Goal: Task Accomplishment & Management: Use online tool/utility

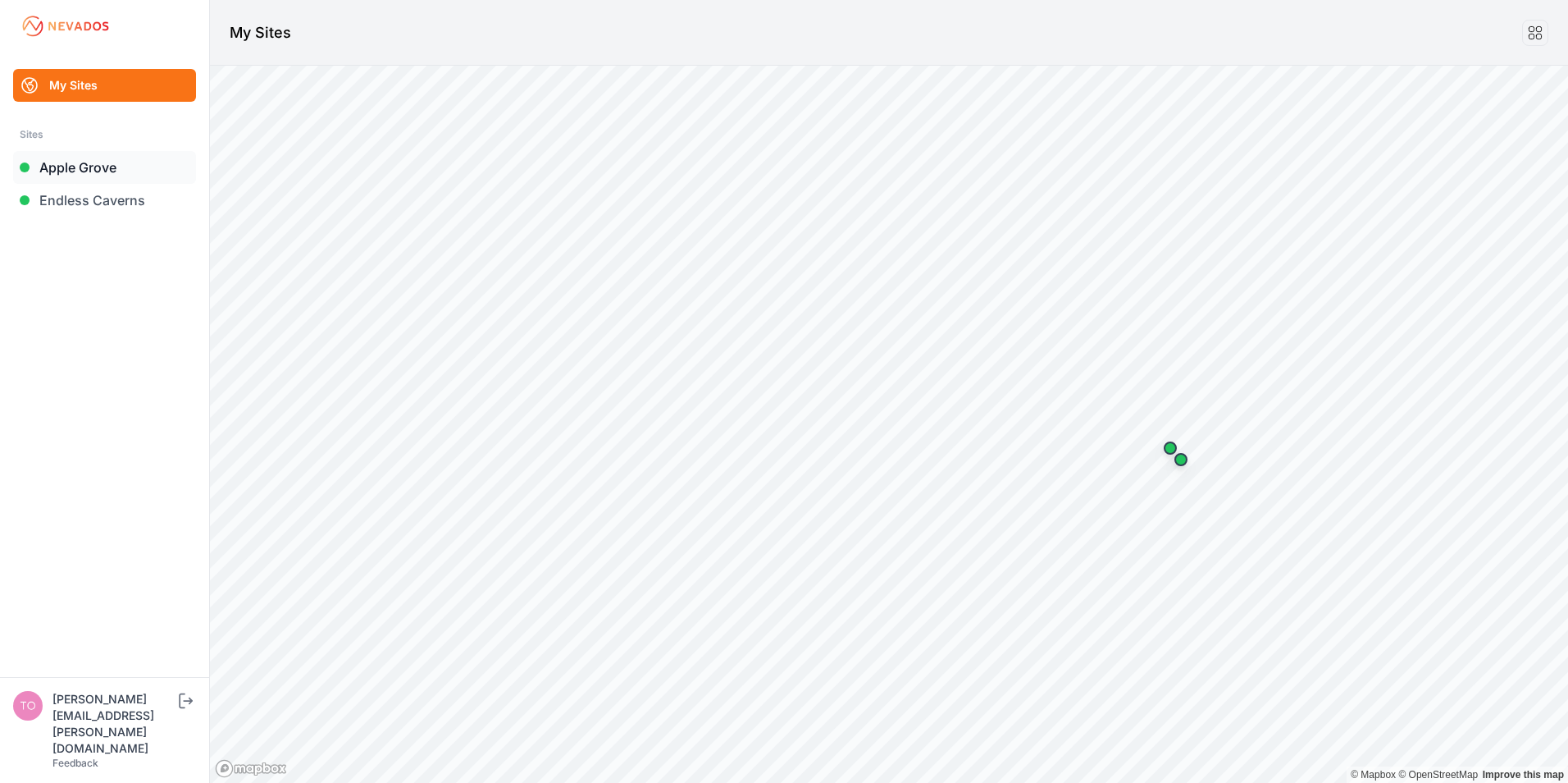
click at [85, 169] on link "Apple Grove" at bounding box center [105, 167] width 183 height 33
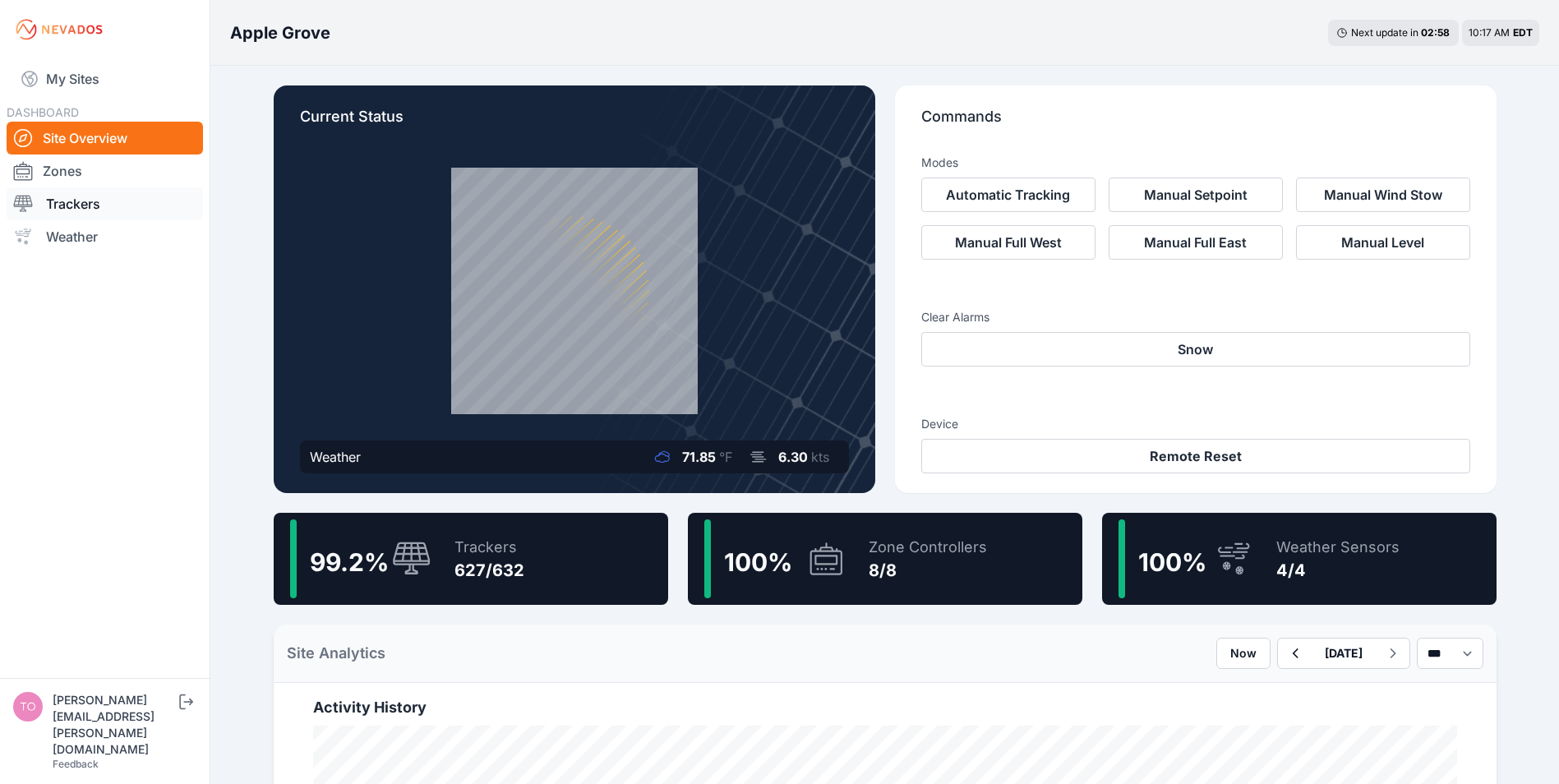
click at [51, 205] on link "Trackers" at bounding box center [105, 203] width 197 height 33
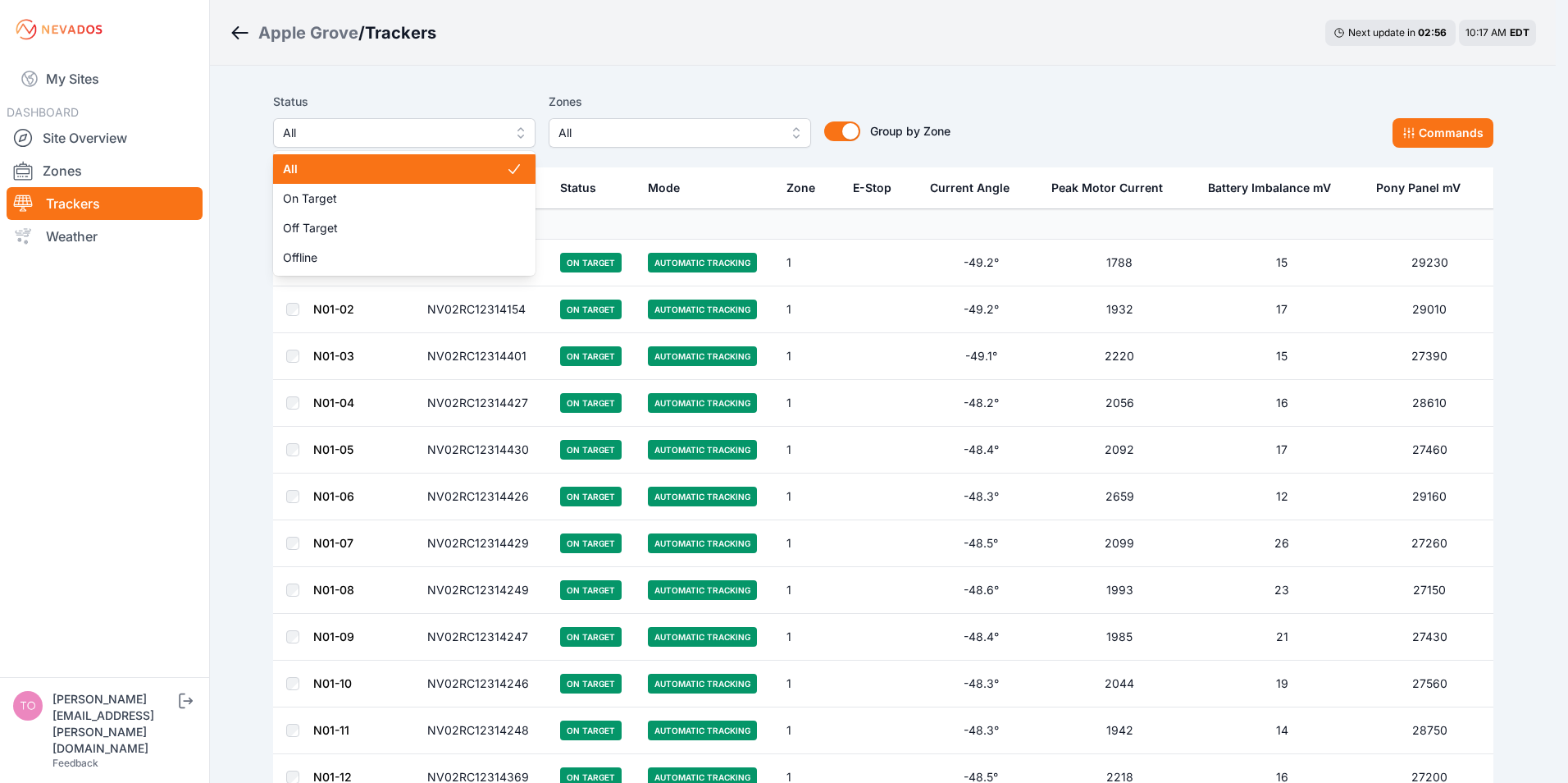
click at [378, 138] on span "All" at bounding box center [392, 133] width 219 height 20
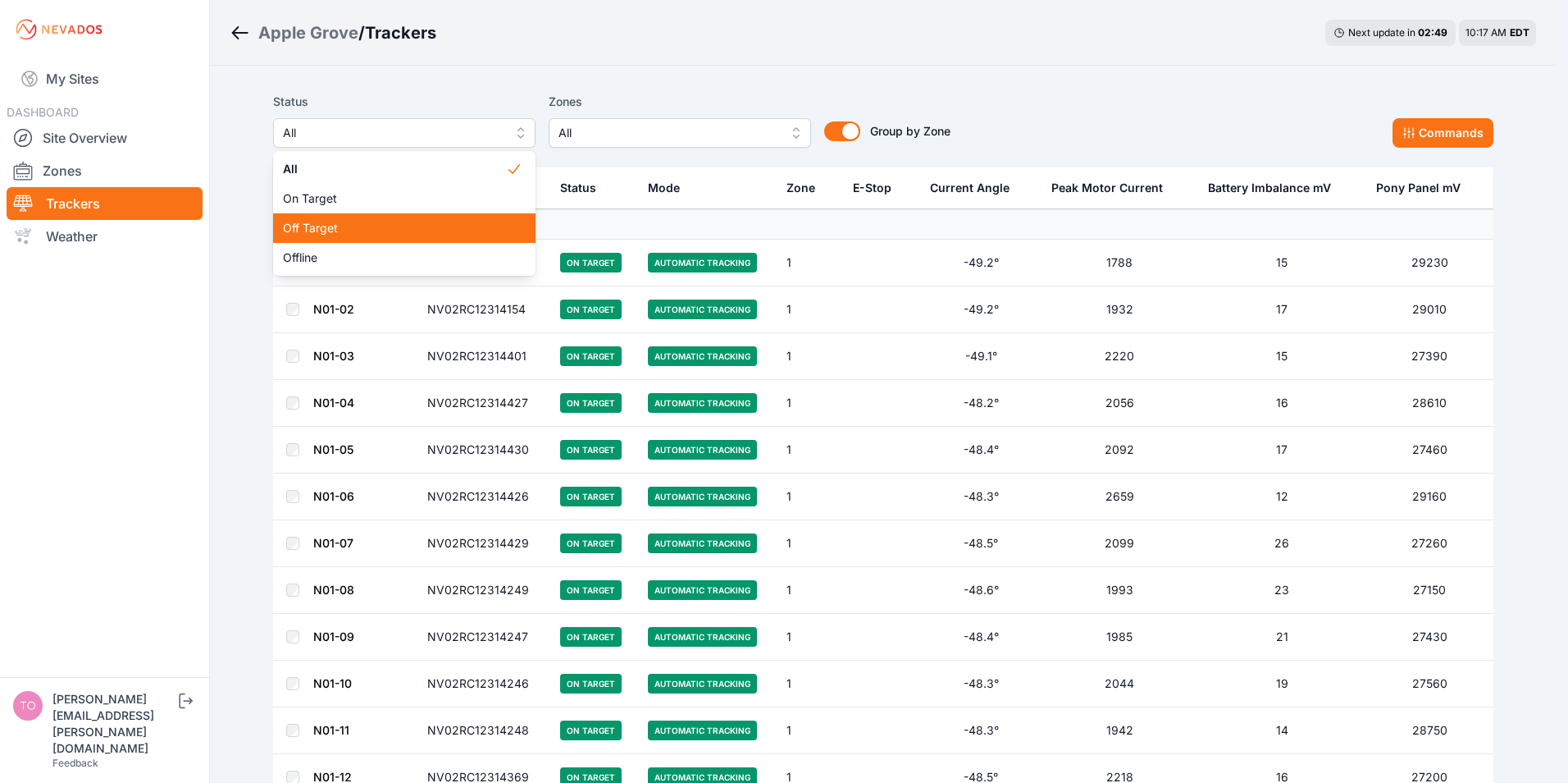
click at [320, 232] on span "Off Target" at bounding box center [394, 228] width 223 height 17
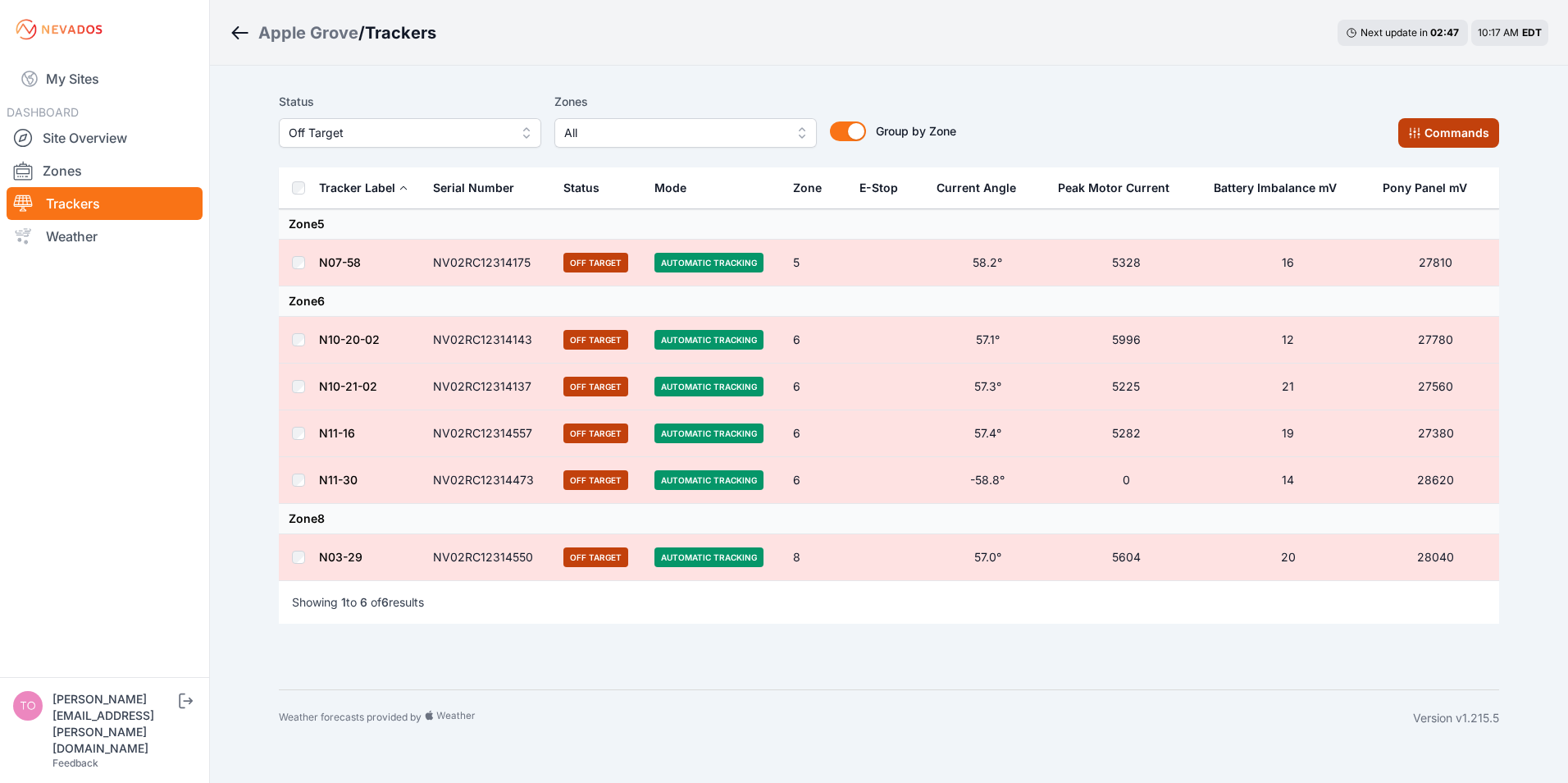
click at [1445, 130] on button "Commands" at bounding box center [1449, 133] width 101 height 30
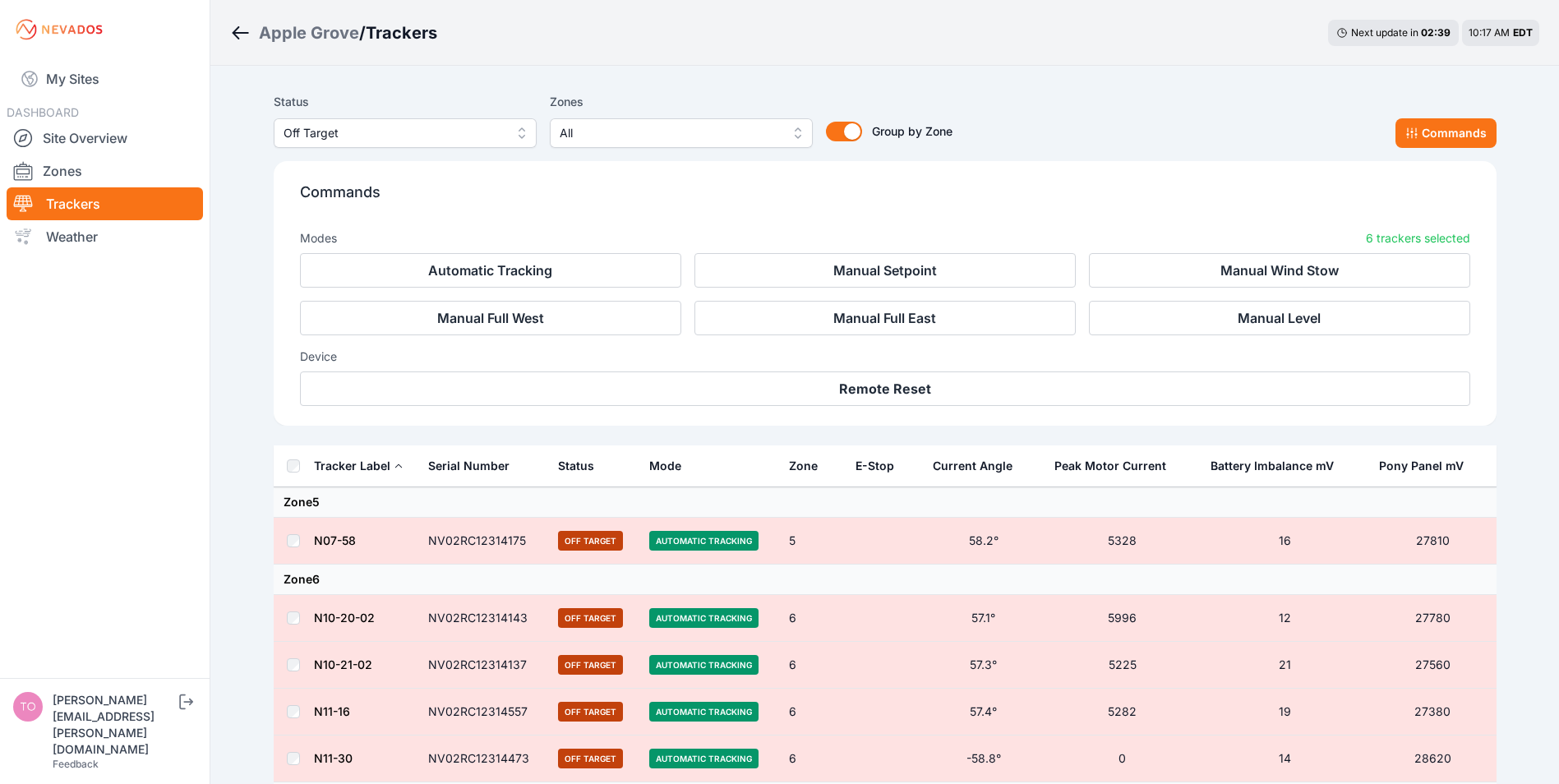
click at [834, 368] on div "Device Remote Reset" at bounding box center [885, 370] width 1171 height 71
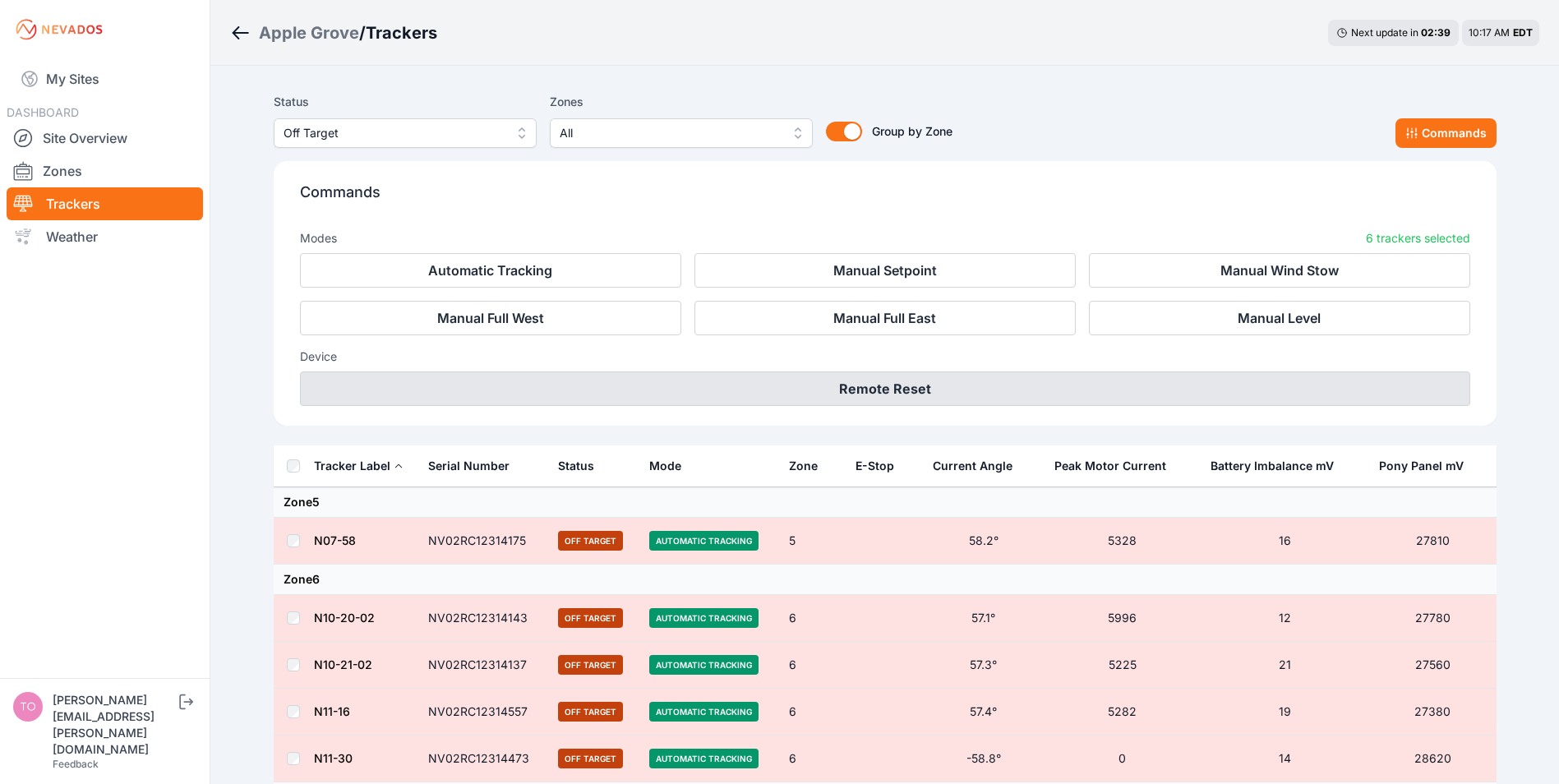
click at [837, 378] on button "Remote Reset" at bounding box center [885, 388] width 1171 height 35
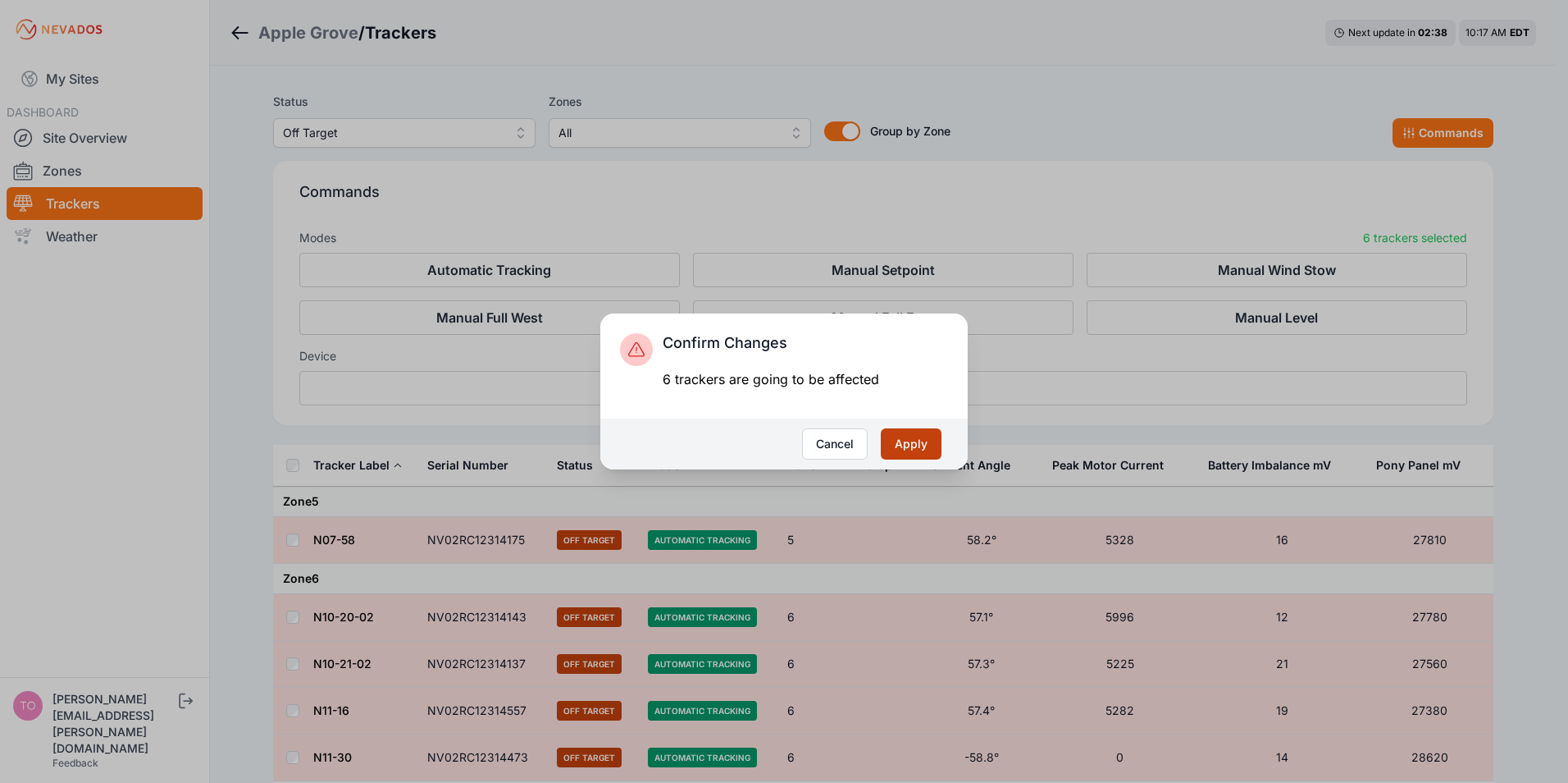
click at [913, 438] on button "Apply" at bounding box center [911, 444] width 61 height 31
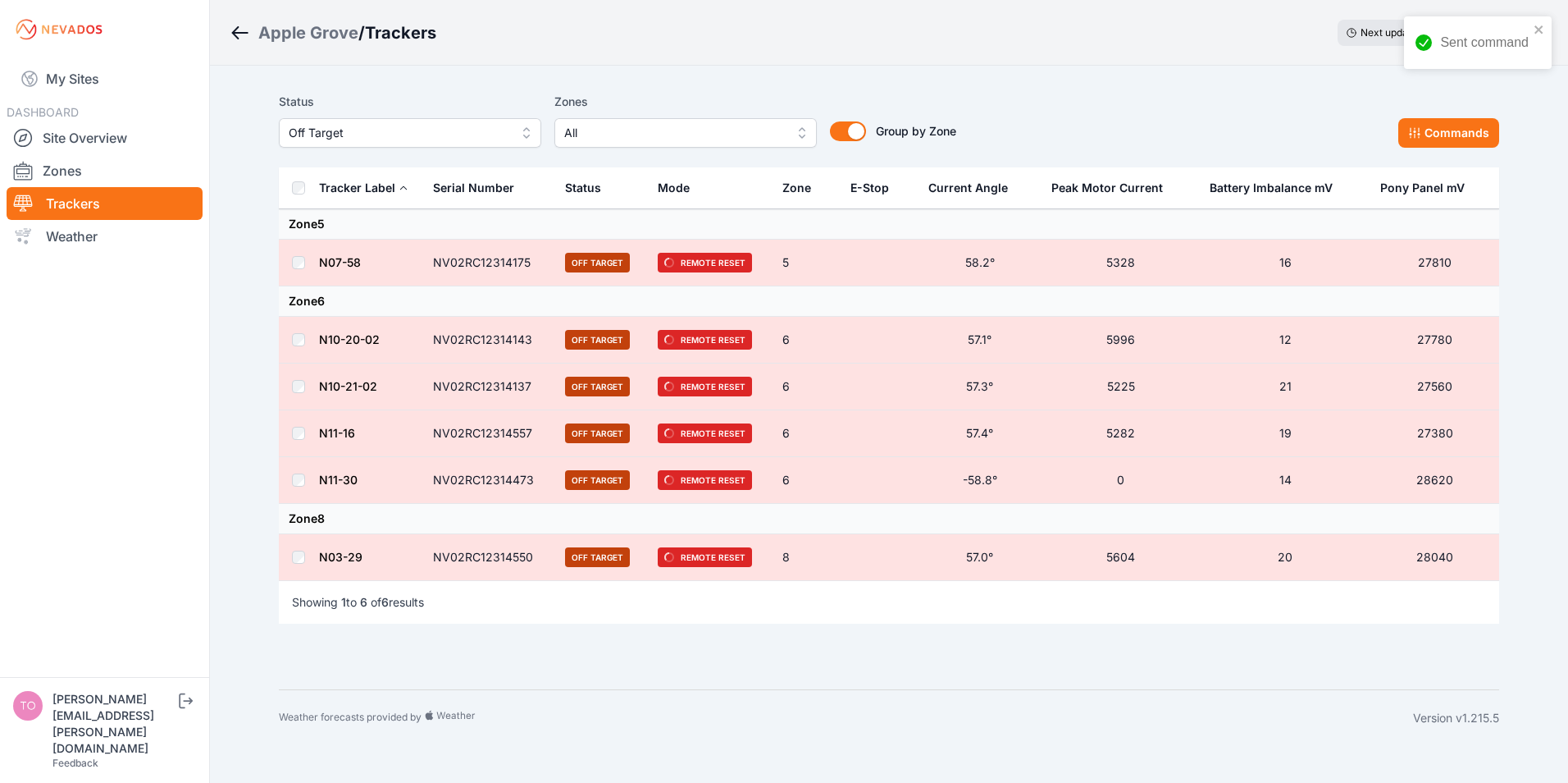
click at [387, 137] on span "Off Target" at bounding box center [398, 133] width 219 height 20
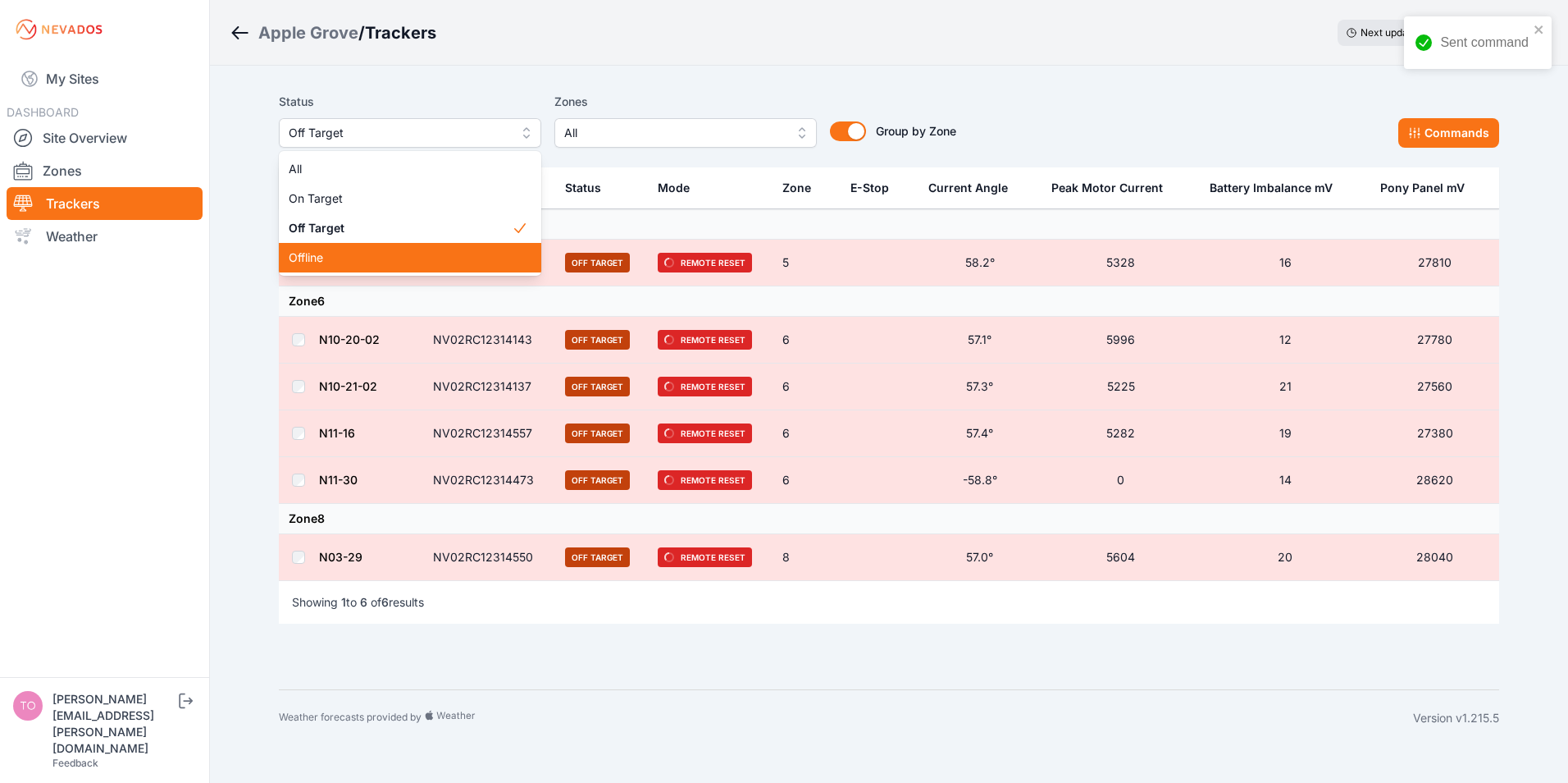
click at [327, 257] on span "Offline" at bounding box center [400, 258] width 223 height 17
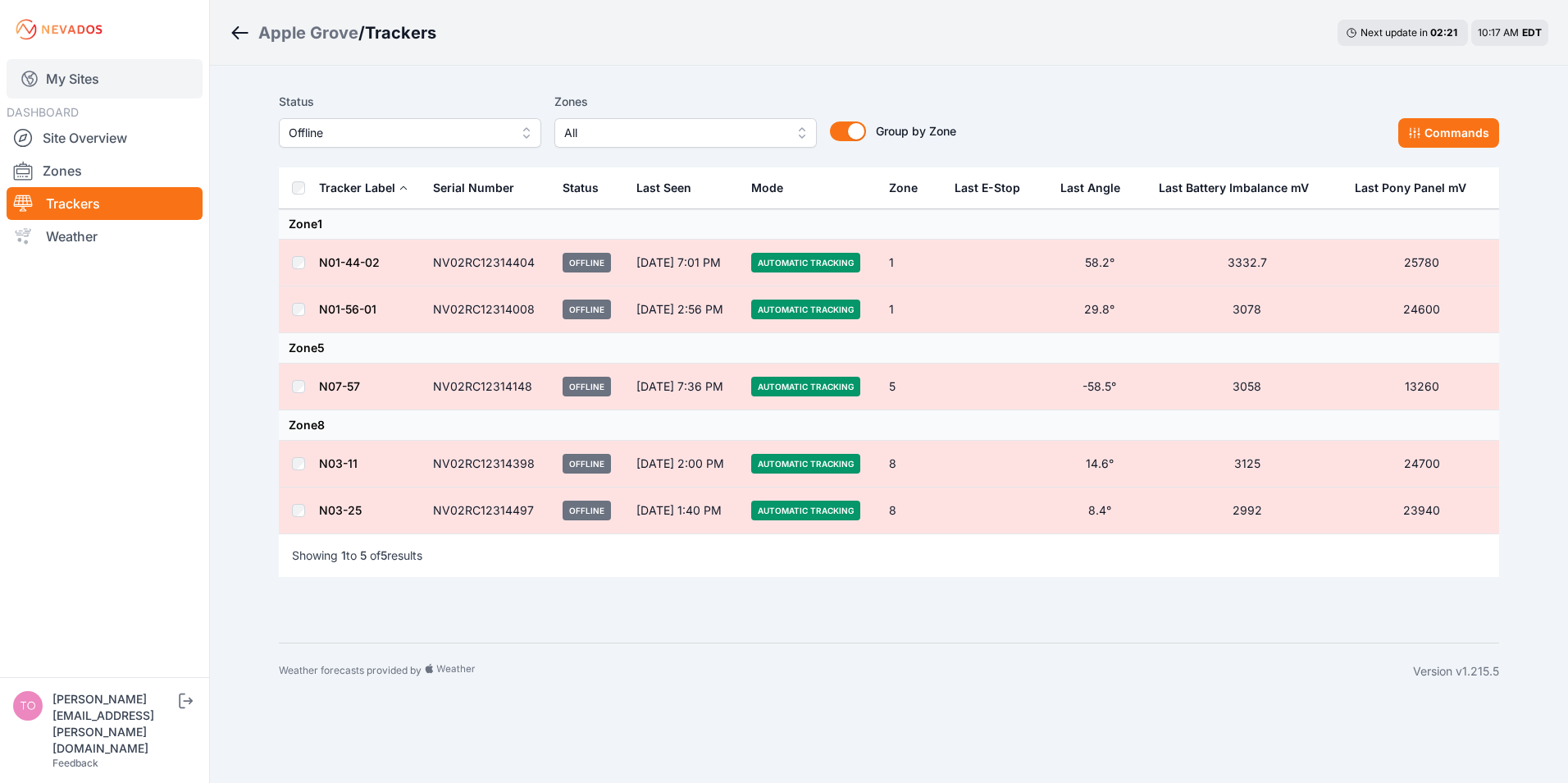
click at [55, 72] on link "My Sites" at bounding box center [105, 78] width 196 height 39
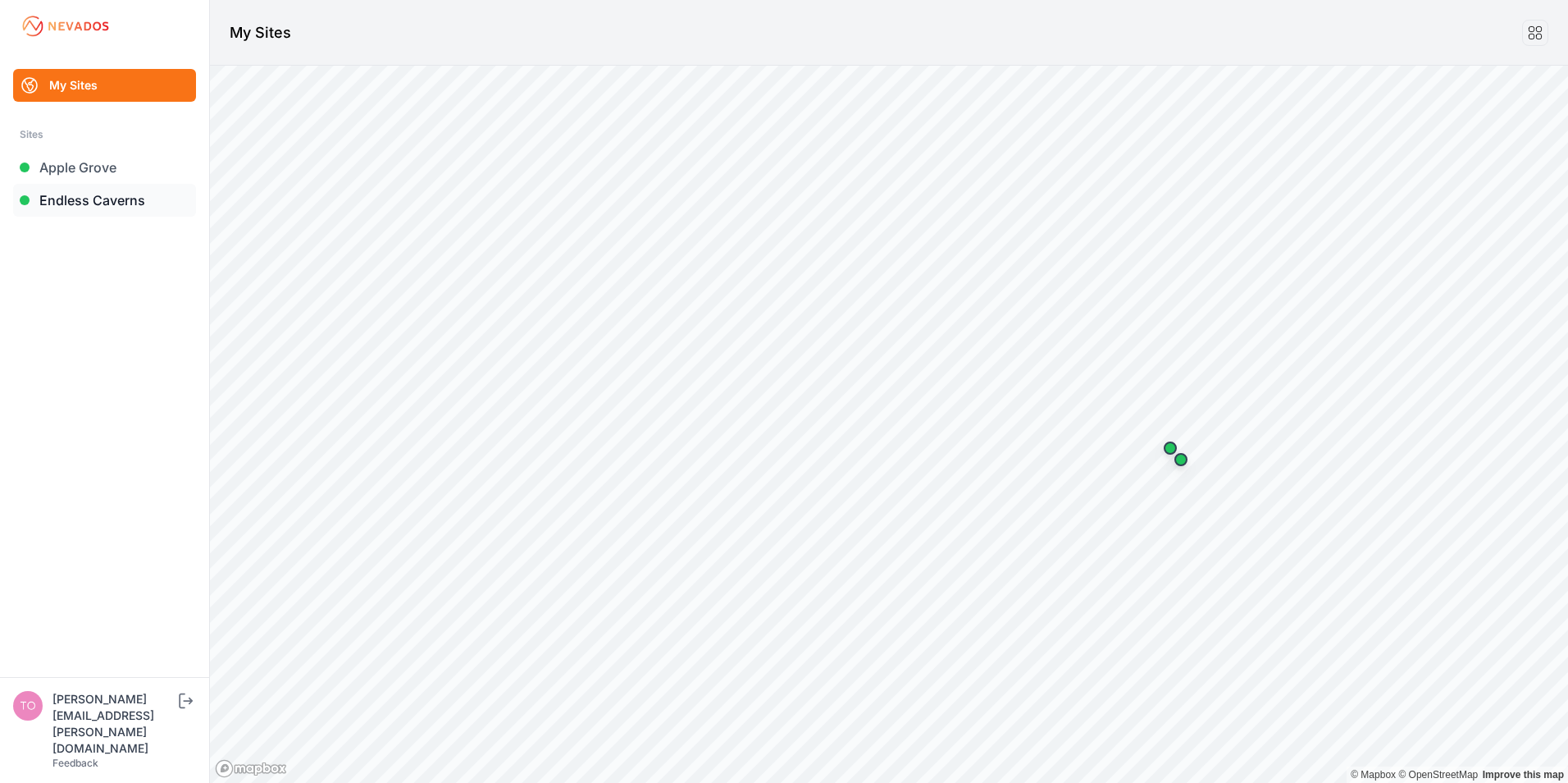
click at [61, 194] on link "Endless Caverns" at bounding box center [105, 200] width 183 height 33
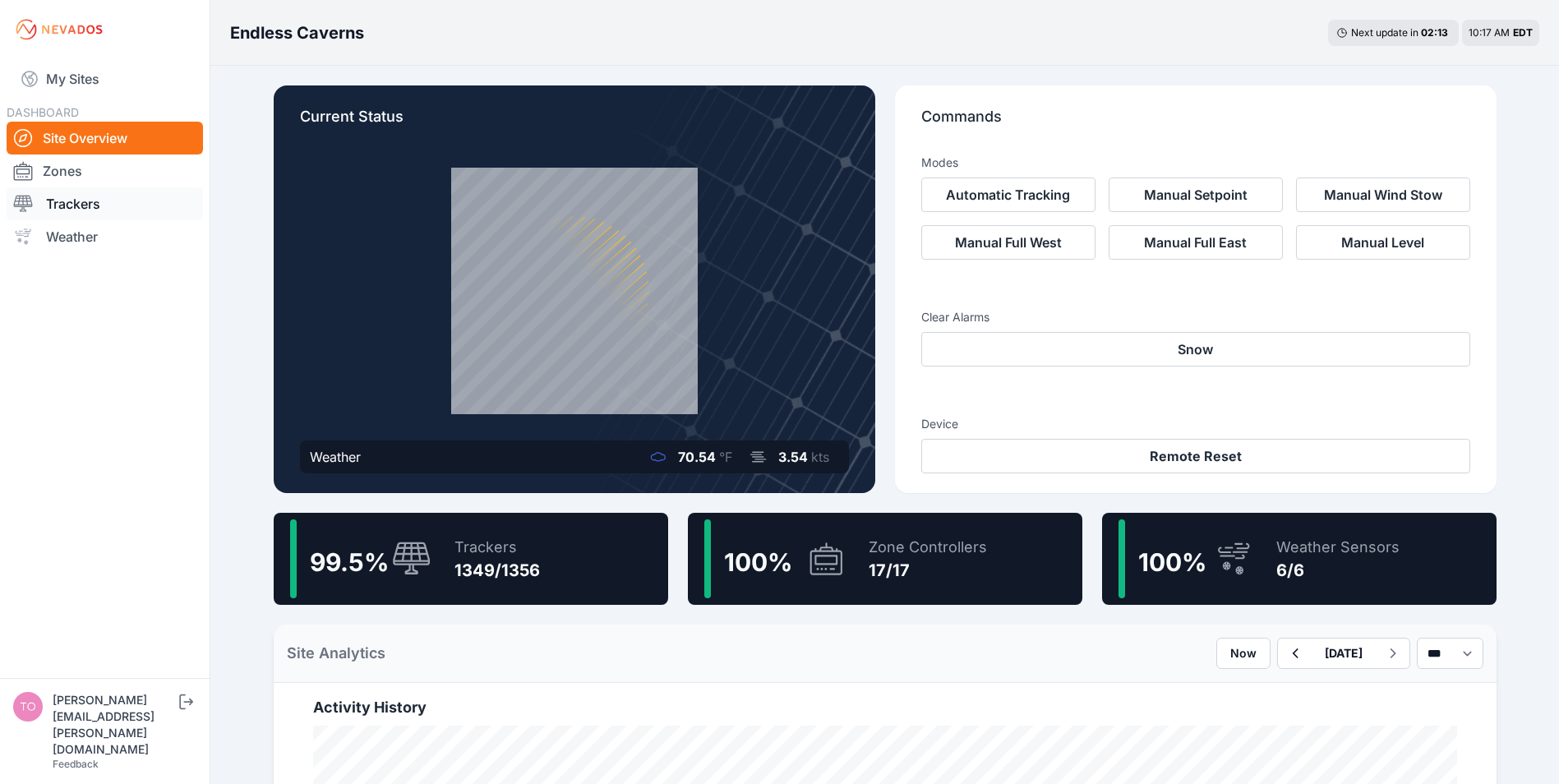
click at [55, 203] on link "Trackers" at bounding box center [105, 203] width 197 height 33
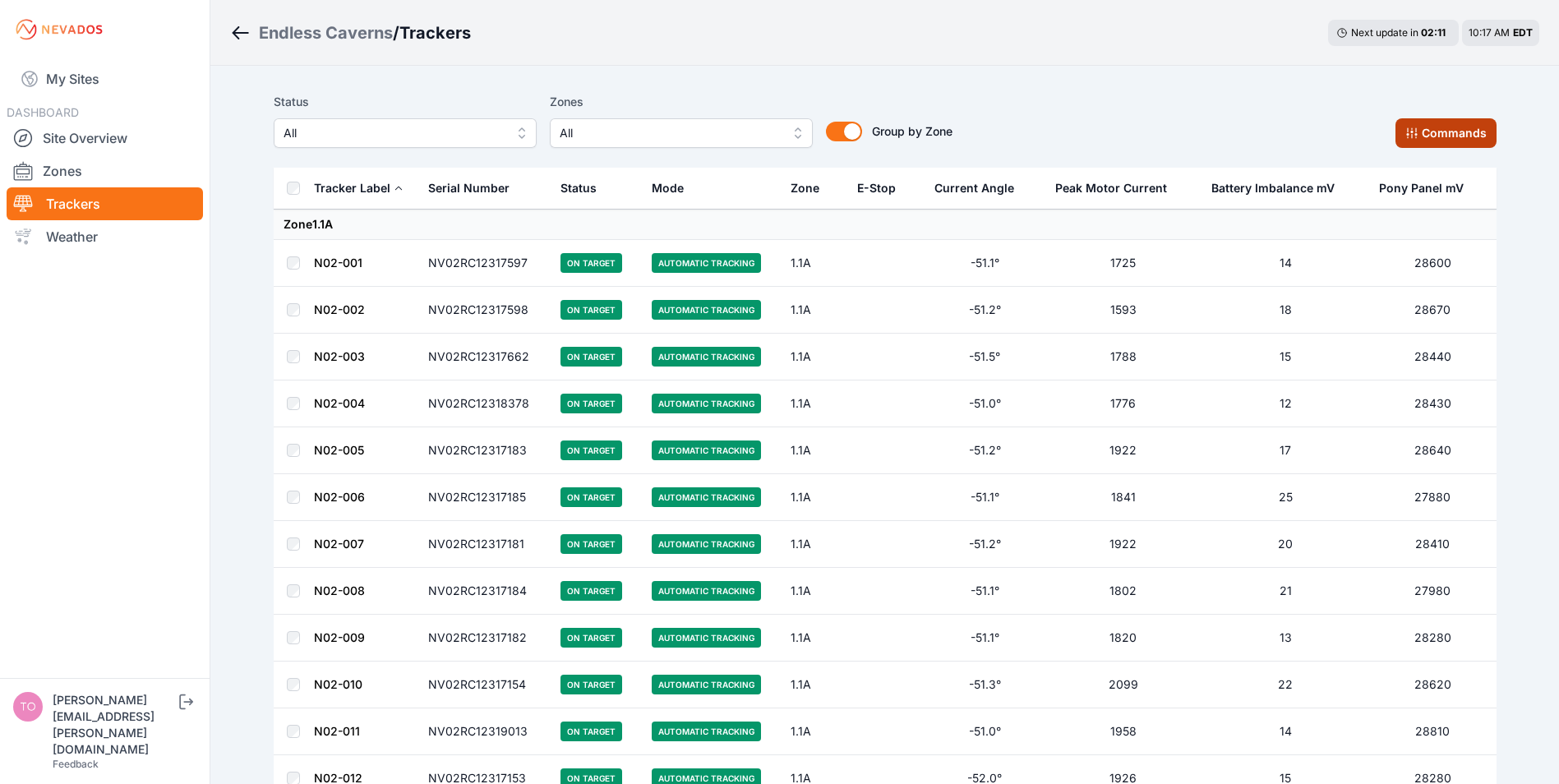
click at [1436, 134] on button "Commands" at bounding box center [1446, 133] width 101 height 30
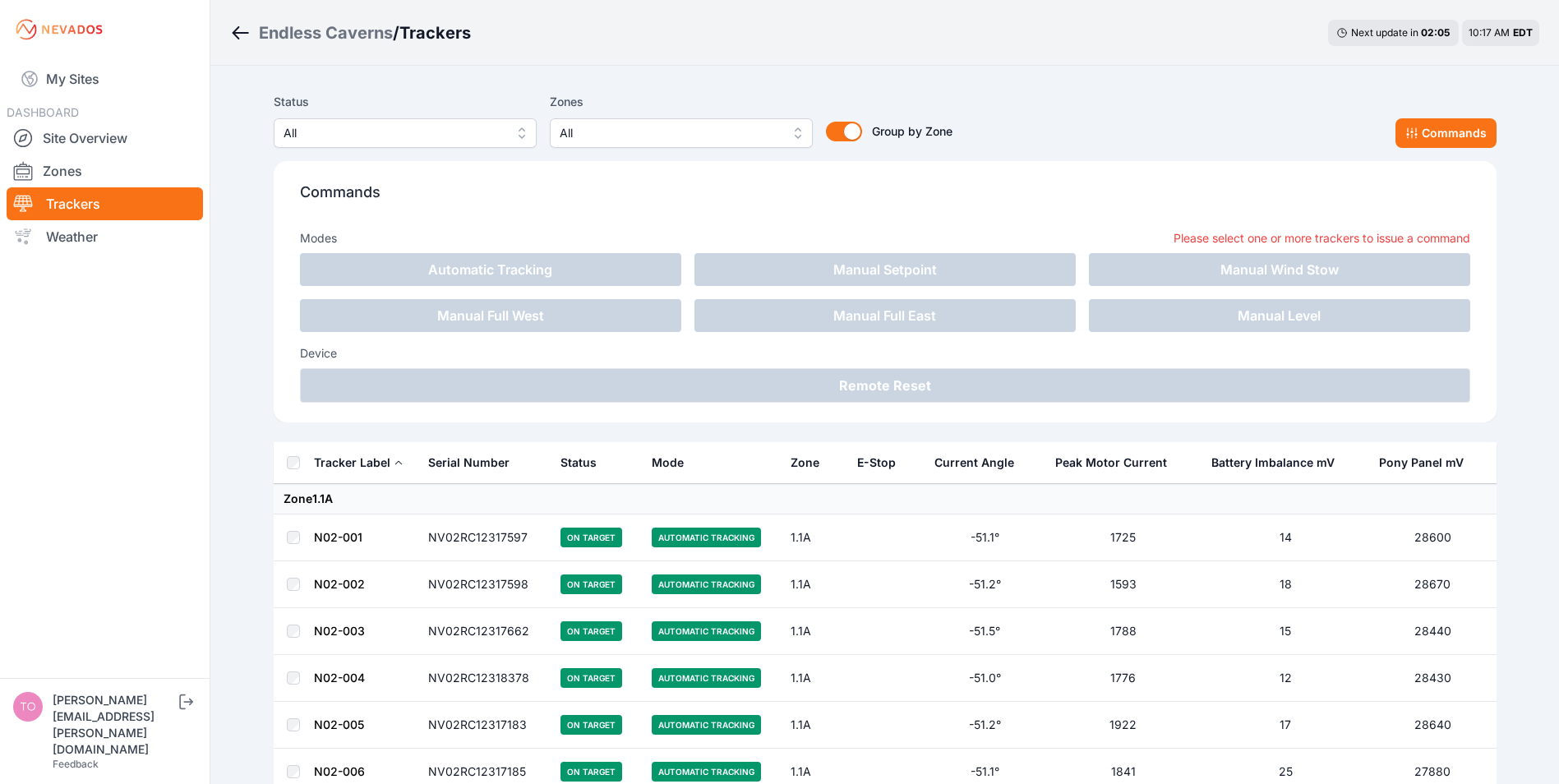
click at [374, 138] on span "All" at bounding box center [393, 133] width 220 height 20
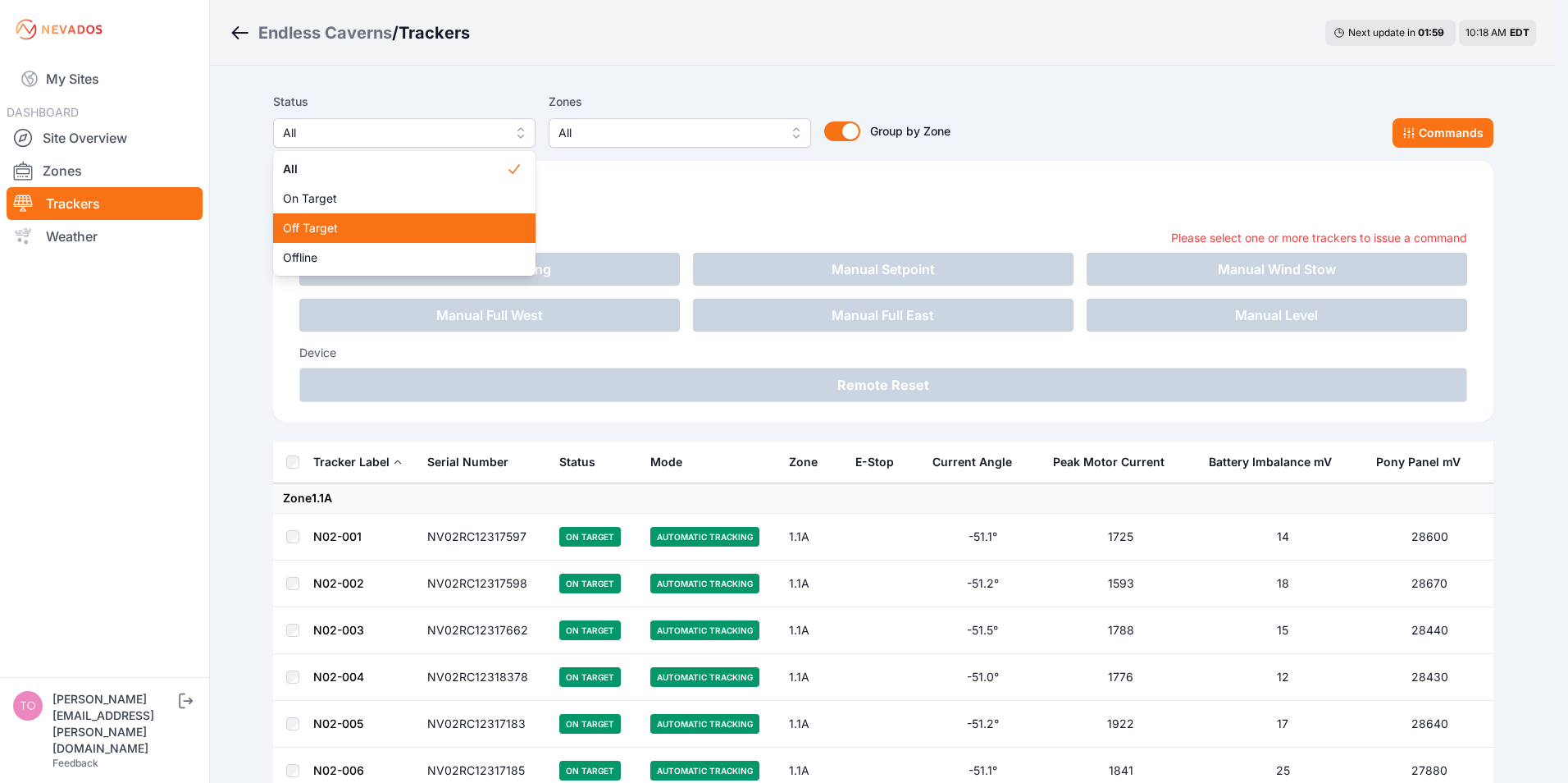
click at [315, 228] on span "Off Target" at bounding box center [394, 228] width 223 height 17
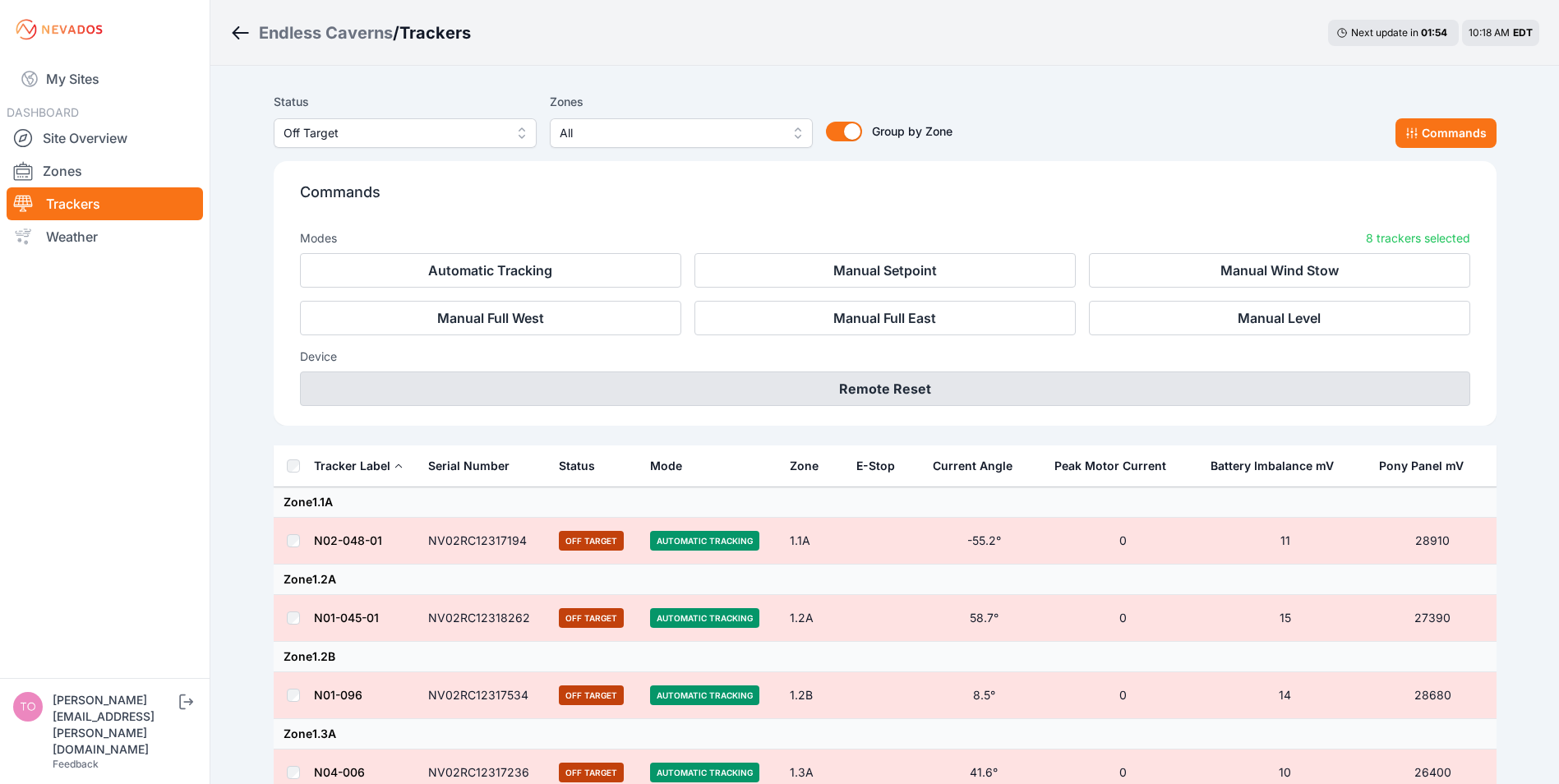
click at [889, 382] on button "Remote Reset" at bounding box center [885, 388] width 1171 height 35
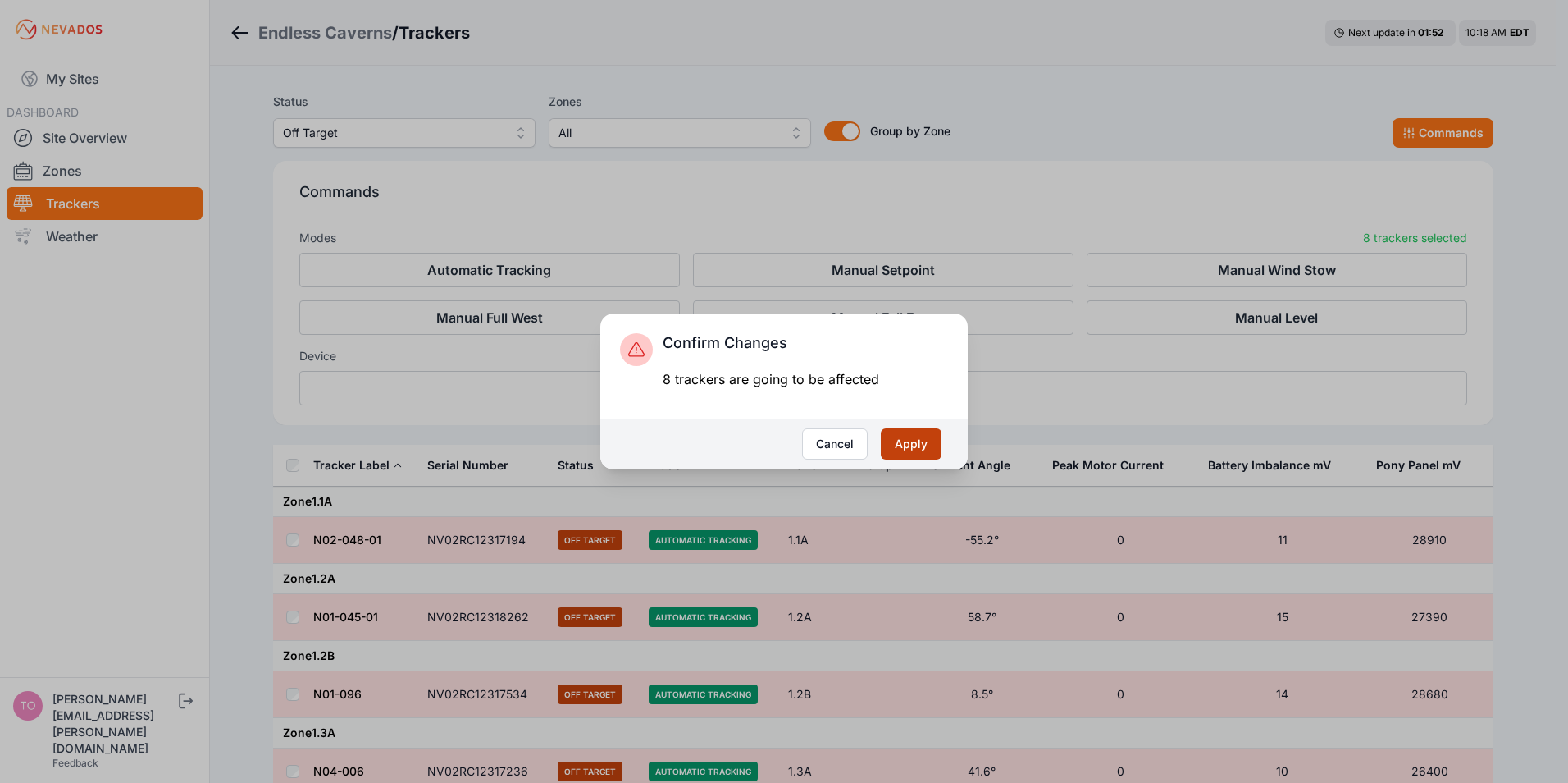
click at [936, 443] on button "Apply" at bounding box center [911, 444] width 61 height 31
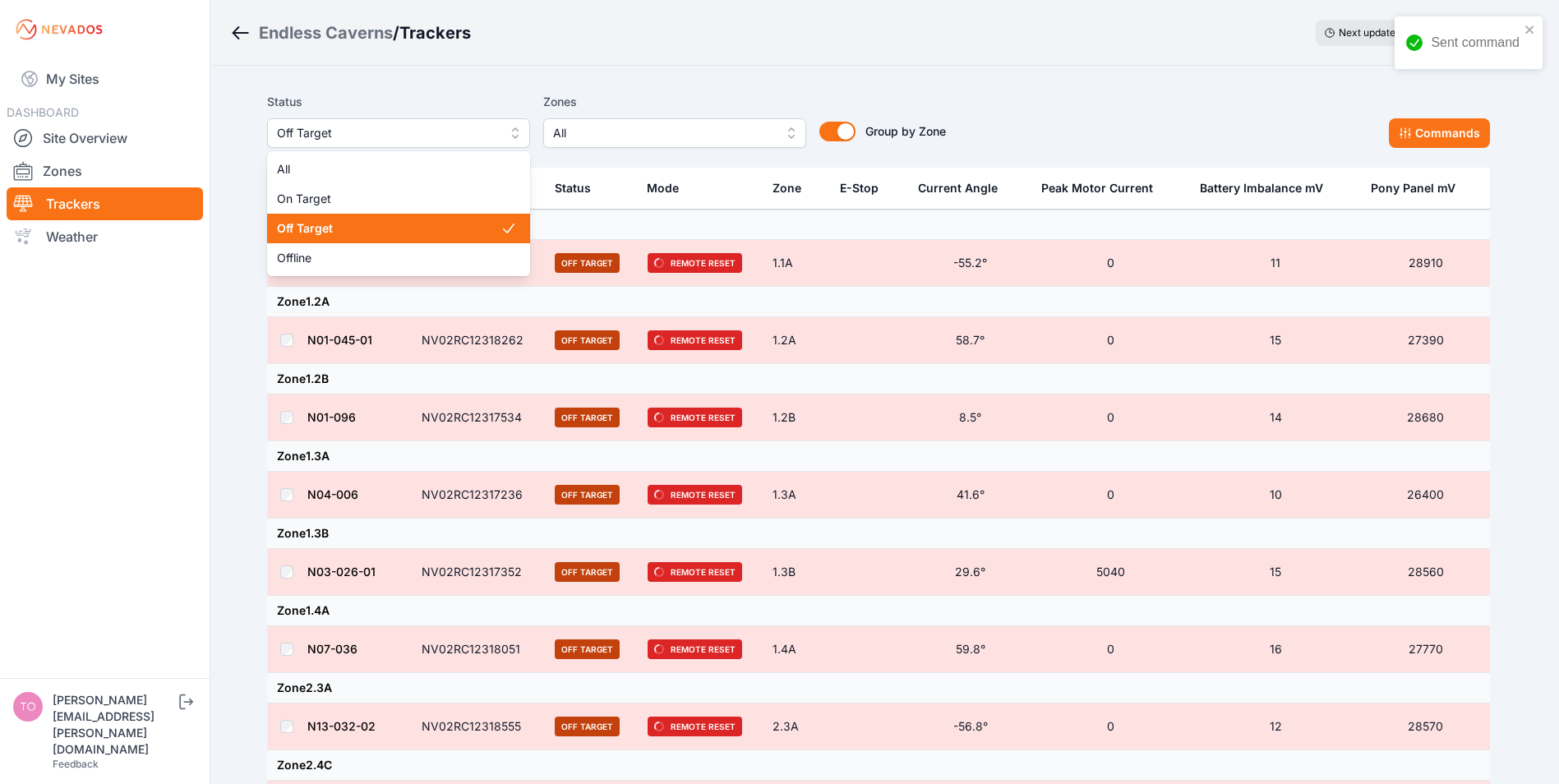
click at [402, 139] on span "Off Target" at bounding box center [386, 133] width 220 height 20
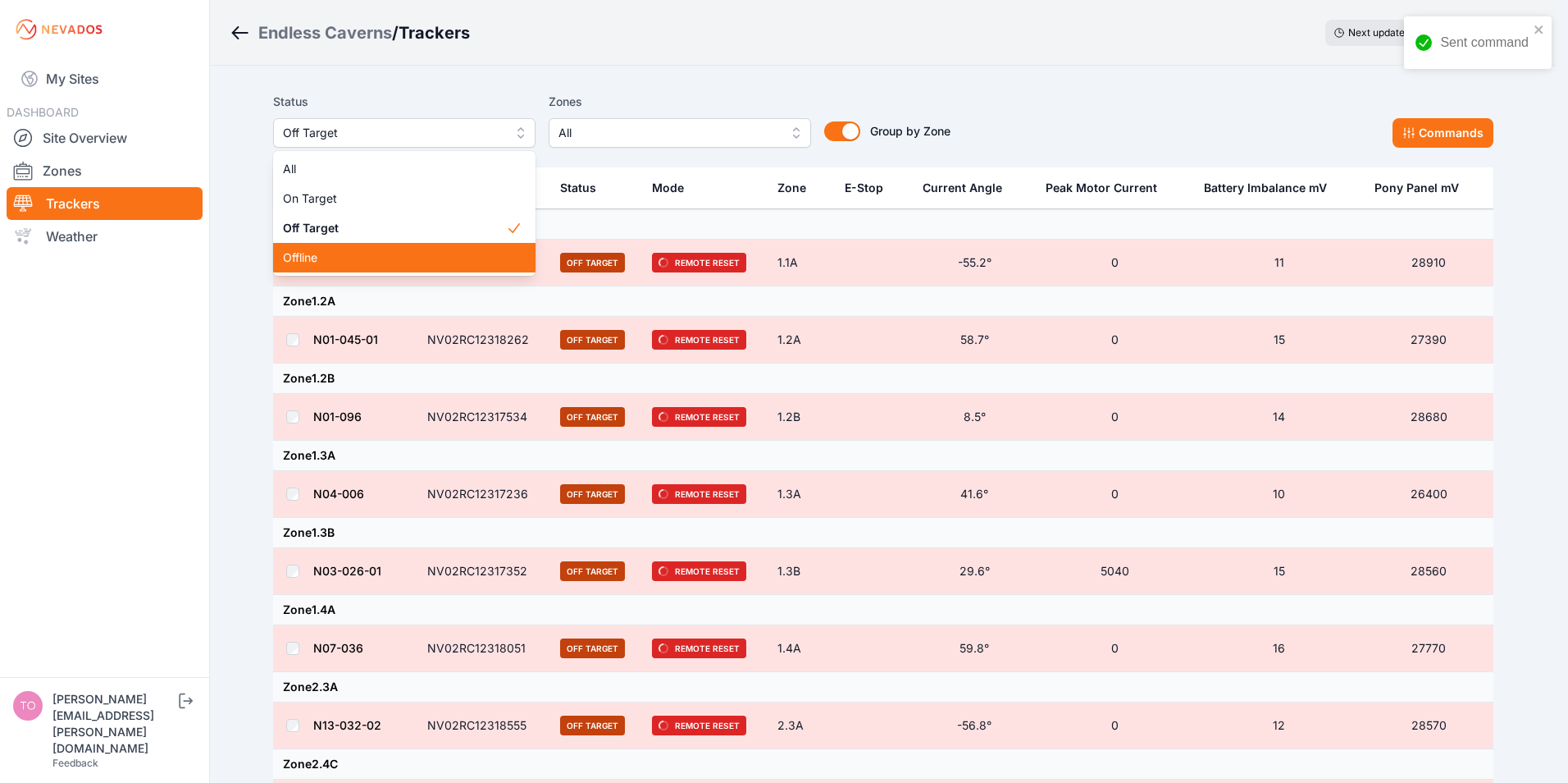
click at [321, 255] on span "Offline" at bounding box center [394, 258] width 223 height 17
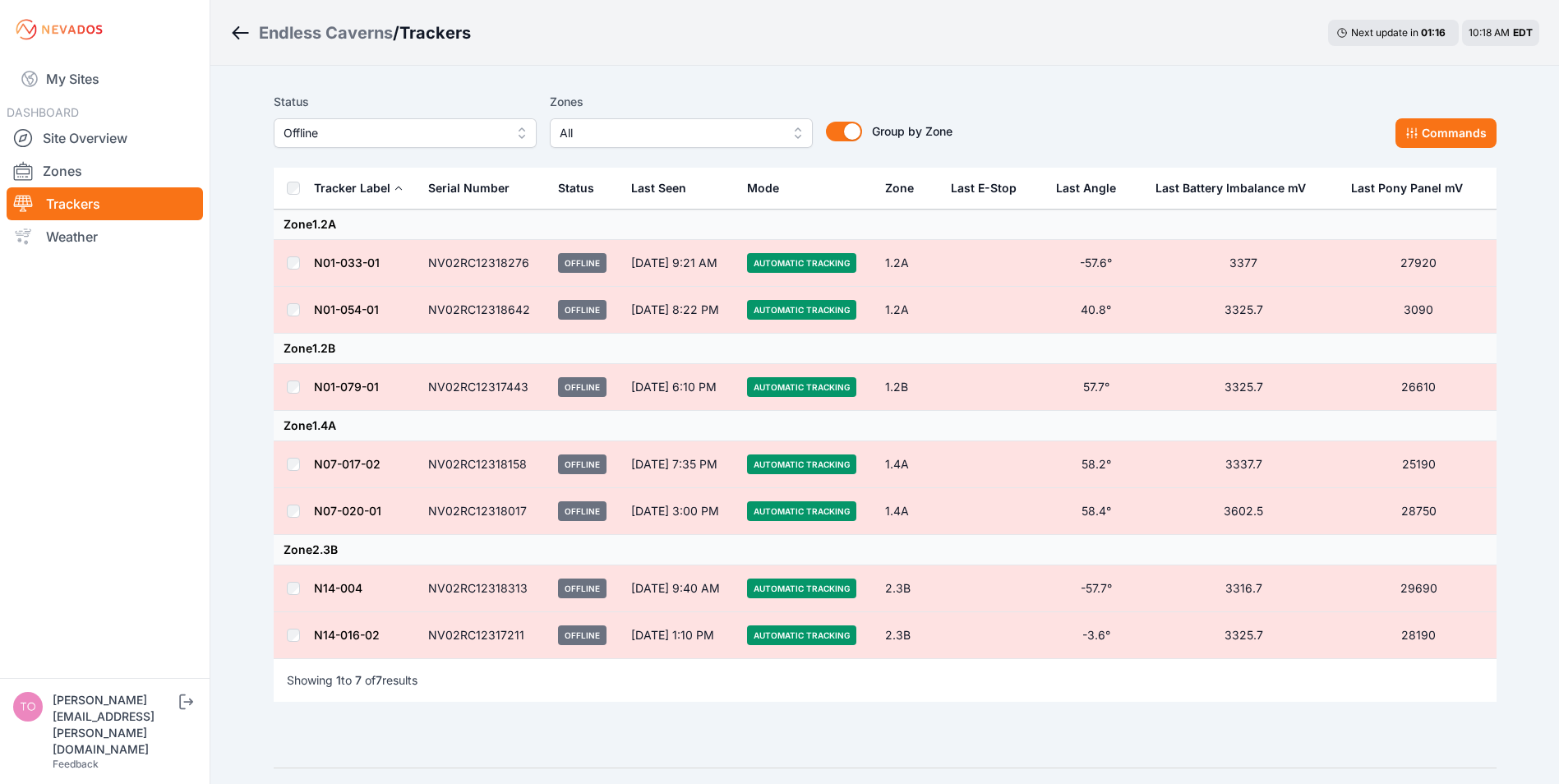
click at [1057, 57] on div "Endless Caverns / Trackers Next update in 01 : 16 10:18 AM EDT" at bounding box center [884, 33] width 1348 height 65
